Goal: Register for event/course

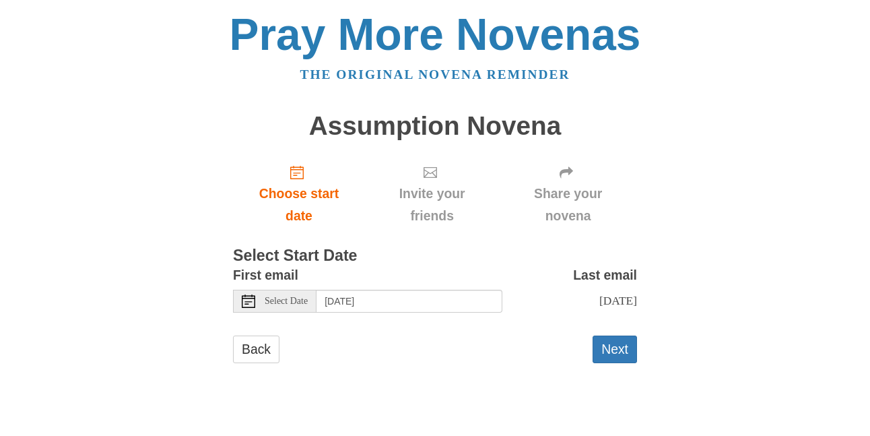
click at [290, 303] on span "Select Date" at bounding box center [286, 300] width 43 height 9
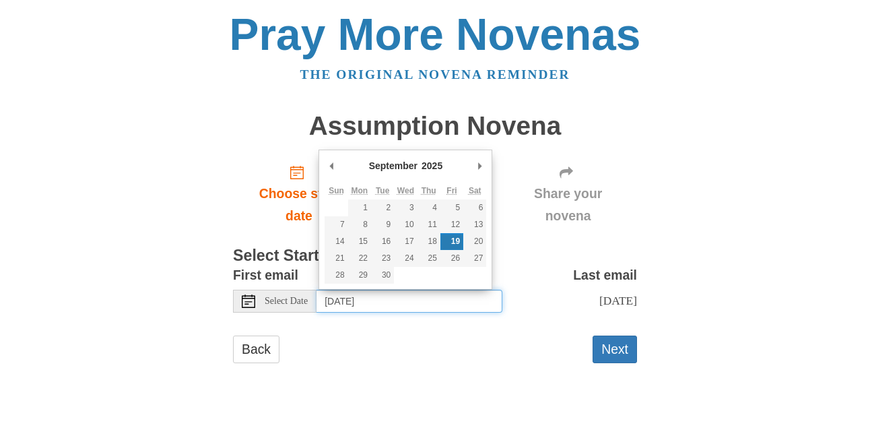
click at [401, 308] on input "[DATE]" at bounding box center [410, 301] width 186 height 23
click at [612, 363] on button "Next" at bounding box center [615, 349] width 44 height 28
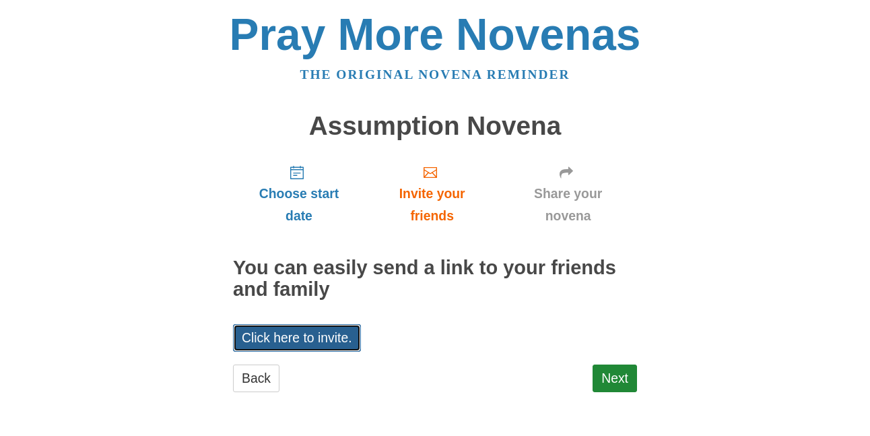
click at [313, 336] on link "Click here to invite." at bounding box center [297, 338] width 128 height 28
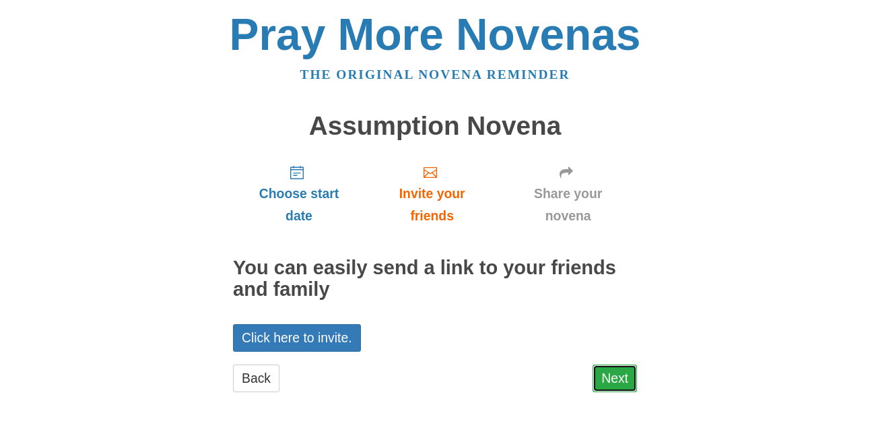
click at [612, 368] on link "Next" at bounding box center [615, 378] width 44 height 28
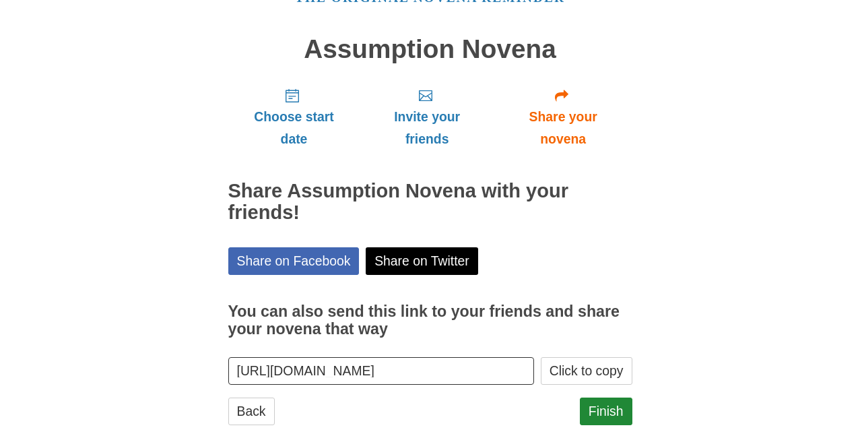
scroll to position [105, 0]
